Goal: Find specific page/section: Find specific page/section

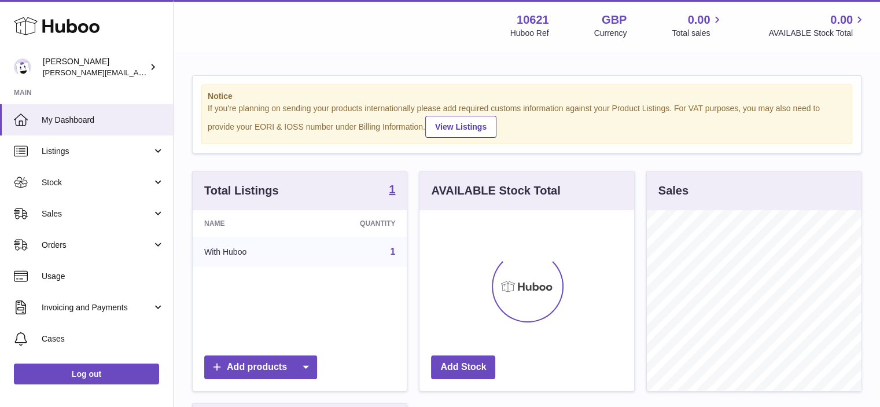
scroll to position [578460, 578426]
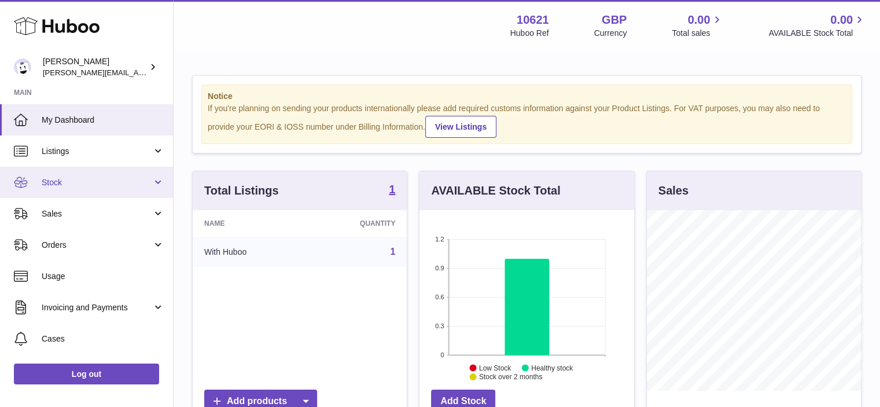
click at [46, 177] on span "Stock" at bounding box center [97, 182] width 111 height 11
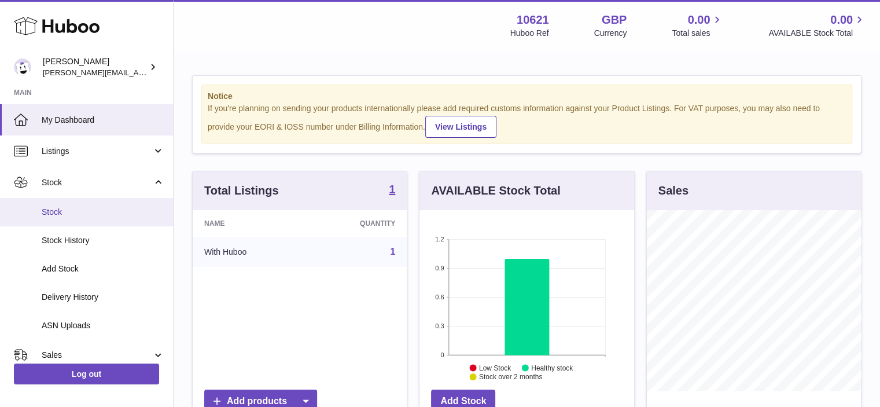
click at [80, 210] on span "Stock" at bounding box center [103, 212] width 123 height 11
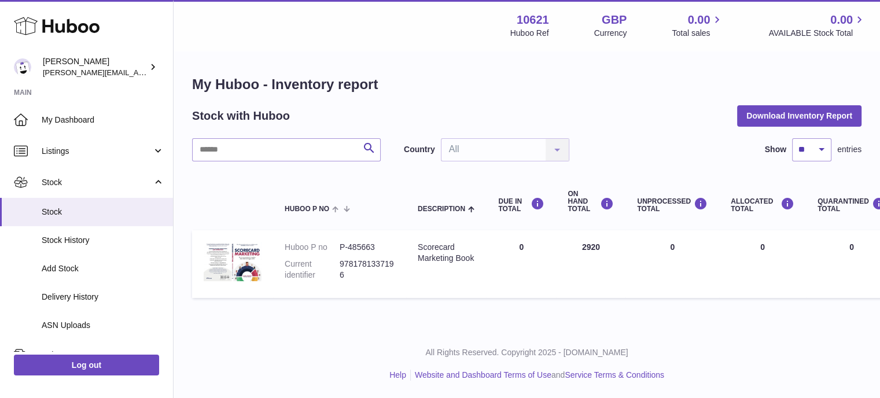
click at [364, 247] on dd "P-485663" at bounding box center [367, 247] width 55 height 11
copy dl "P-485663"
